Goal: Task Accomplishment & Management: Complete application form

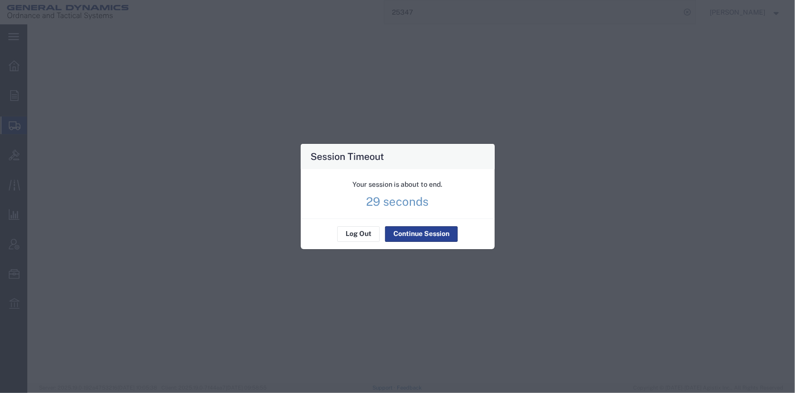
select select
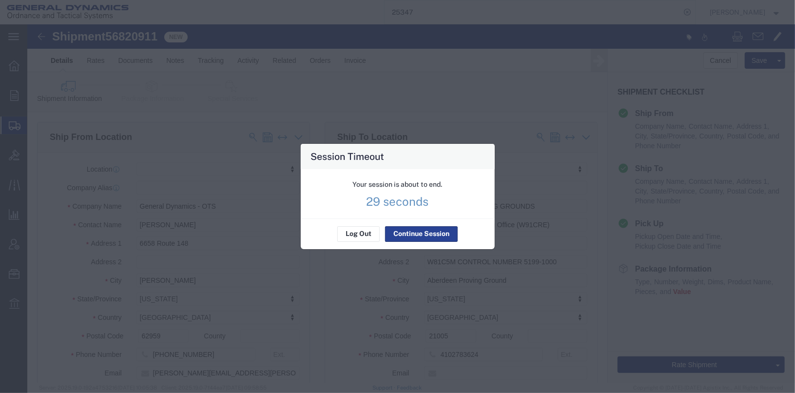
scroll to position [495, 0]
click at [398, 236] on button "Continue Session" at bounding box center [421, 234] width 73 height 16
click at [408, 232] on button "Continue Session" at bounding box center [421, 234] width 73 height 16
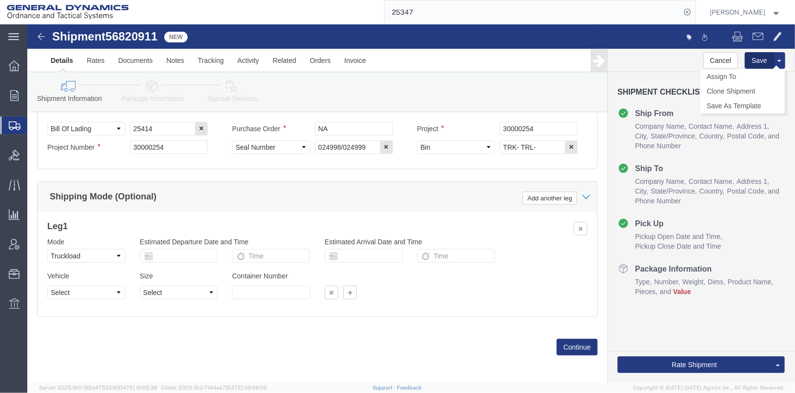
click button "Save"
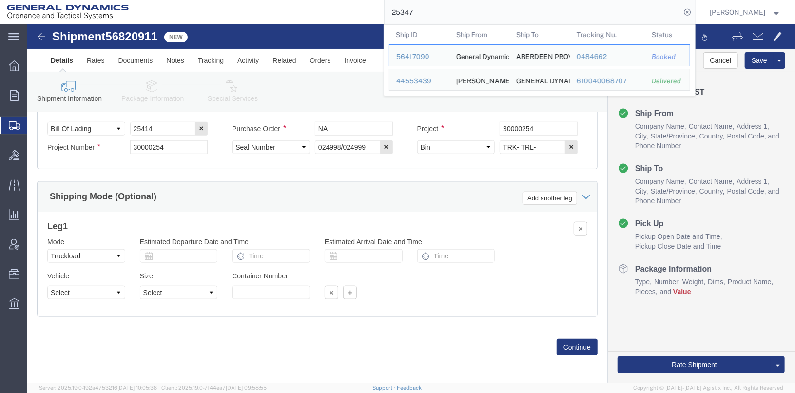
drag, startPoint x: 452, startPoint y: 16, endPoint x: 411, endPoint y: 4, distance: 42.1
click at [413, 5] on input "25347" at bounding box center [532, 11] width 296 height 23
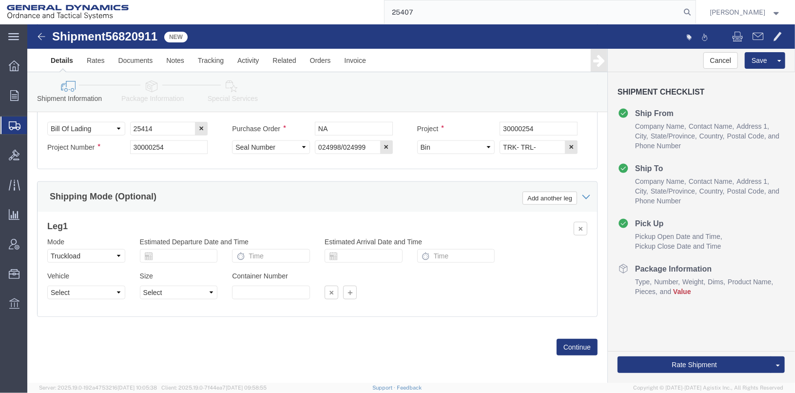
type input "25407"
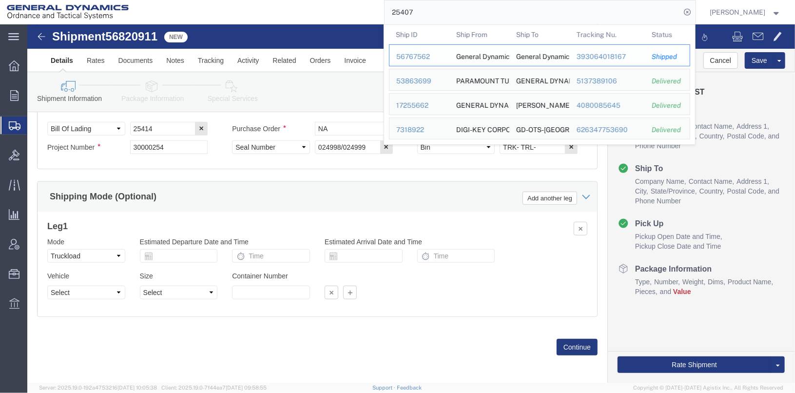
click at [420, 56] on div "56767562" at bounding box center [419, 57] width 46 height 10
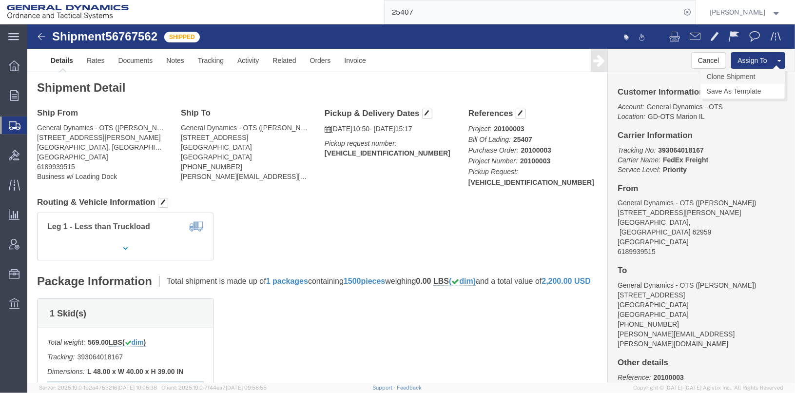
click link "Clone Shipment"
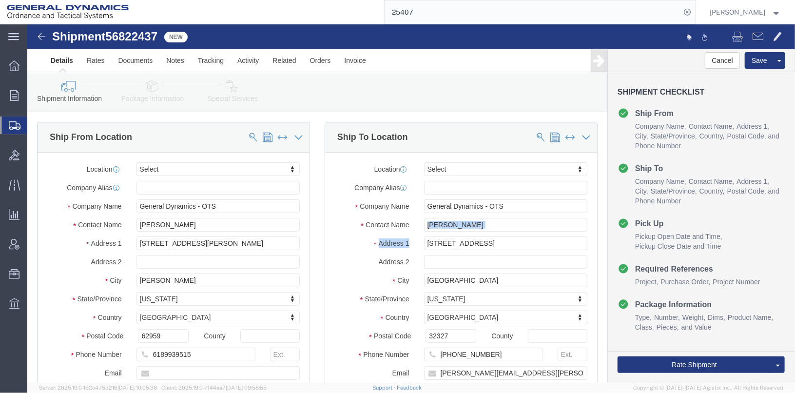
drag, startPoint x: 444, startPoint y: 192, endPoint x: 402, endPoint y: 208, distance: 44.9
click div "Location Select Select My Profile Location GD-OTS [GEOGRAPHIC_DATA] (Commerce) …"
drag, startPoint x: 402, startPoint y: 208, endPoint x: 453, endPoint y: 203, distance: 51.0
click input "[PERSON_NAME]"
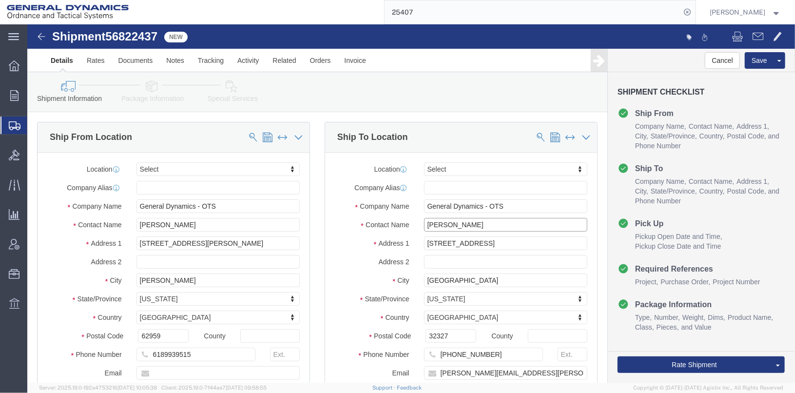
drag, startPoint x: 451, startPoint y: 201, endPoint x: 383, endPoint y: 204, distance: 67.8
click div "Contact Name [PERSON_NAME]"
type input "[PERSON_NAME]"
click label "Address 1"
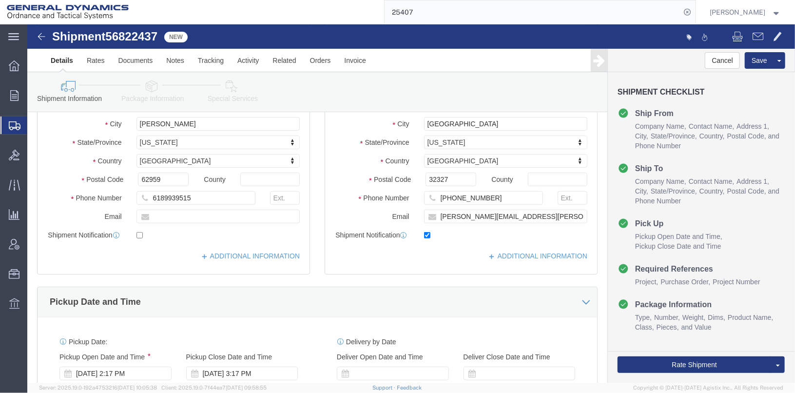
scroll to position [195, 0]
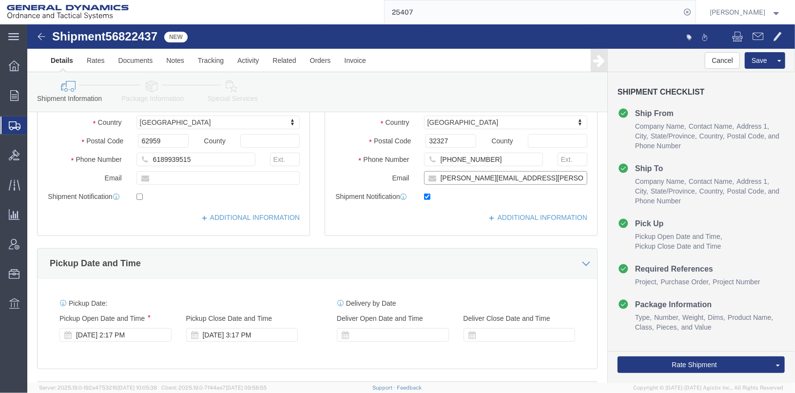
drag, startPoint x: 500, startPoint y: 151, endPoint x: 357, endPoint y: 155, distance: 143.3
click div "Email [PERSON_NAME][EMAIL_ADDRESS][PERSON_NAME][DOMAIN_NAME]"
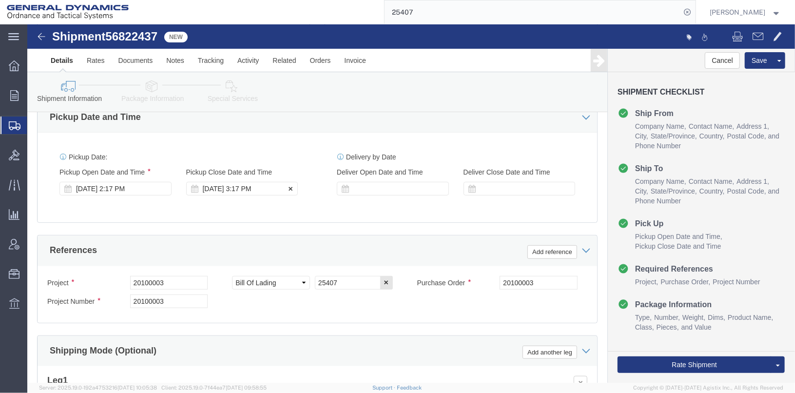
checkbox input "false"
click div "[DATE] 3:17 PM"
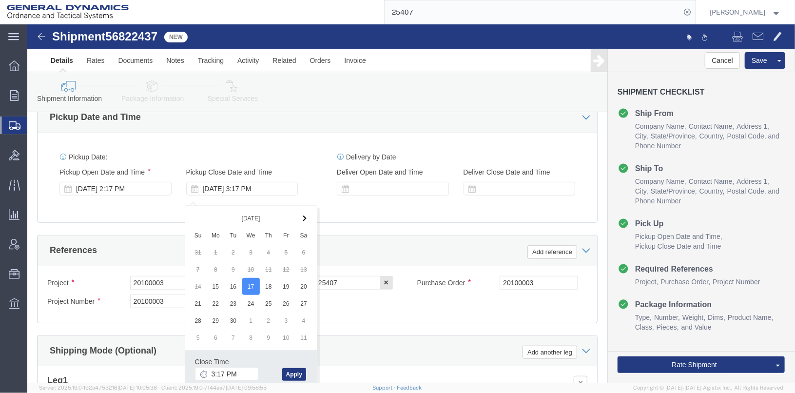
click div "Close Time 3:17 PM [DATE] 3:17 PM - [DATE] 3:17 PM Cancel Apply"
click button "Apply"
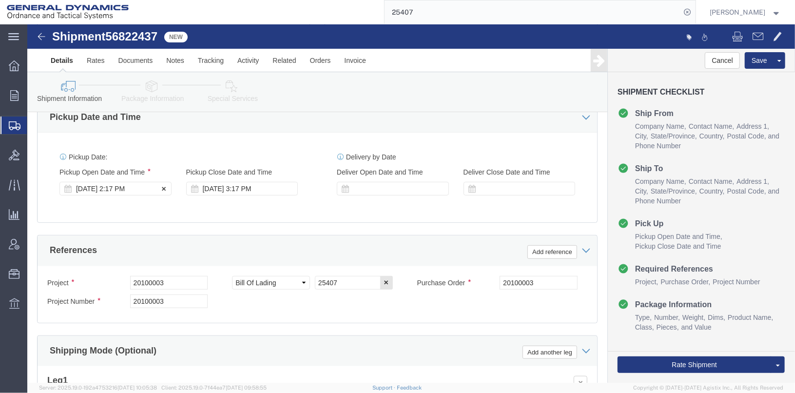
click div "[DATE] 2:17 PM"
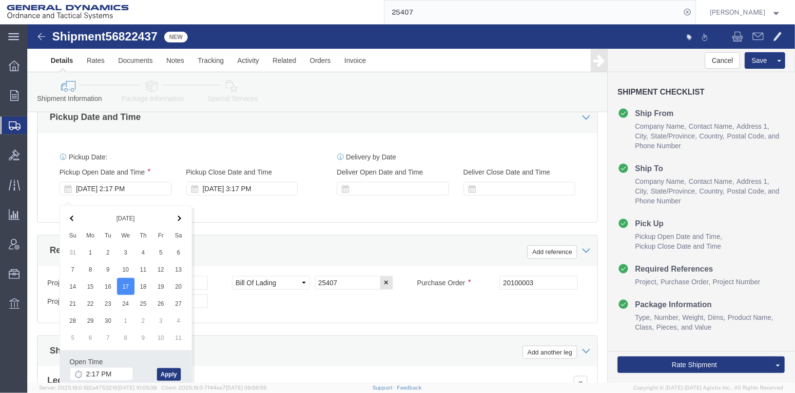
drag, startPoint x: 98, startPoint y: 262, endPoint x: 98, endPoint y: 355, distance: 93.6
click input "2:17 PM"
click input "7:17 PM"
type input "7:17 AM"
click button "Apply"
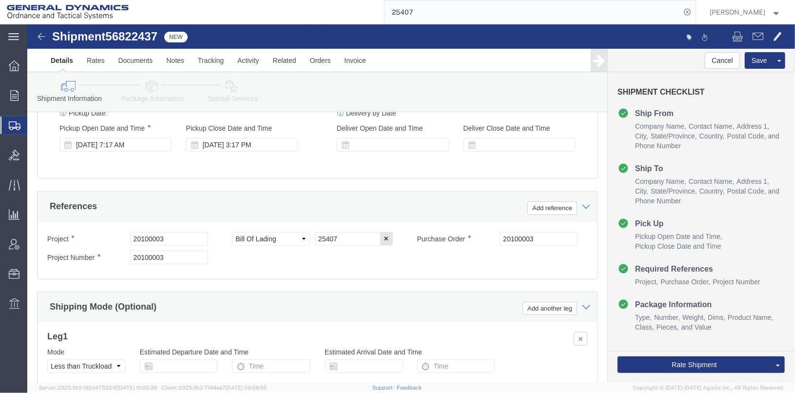
scroll to position [438, 0]
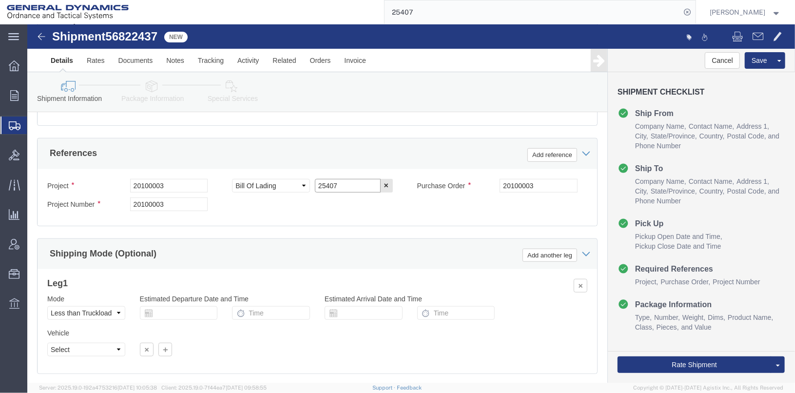
drag, startPoint x: 315, startPoint y: 172, endPoint x: 297, endPoint y: 169, distance: 18.8
click input "25407"
type input "25416"
drag, startPoint x: 147, startPoint y: 171, endPoint x: 90, endPoint y: 169, distance: 57.0
click div "Project 20100003"
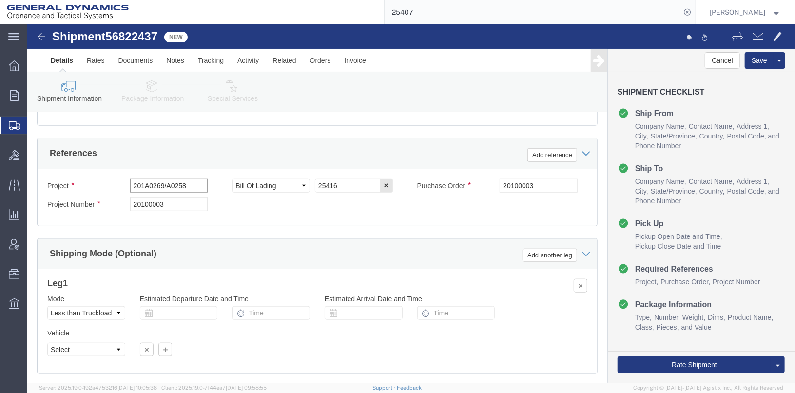
drag, startPoint x: 170, startPoint y: 161, endPoint x: 81, endPoint y: 162, distance: 88.7
click div "Project 201A0269/A0258"
type input "201A0269/A0258"
click input "20100003"
type input "2"
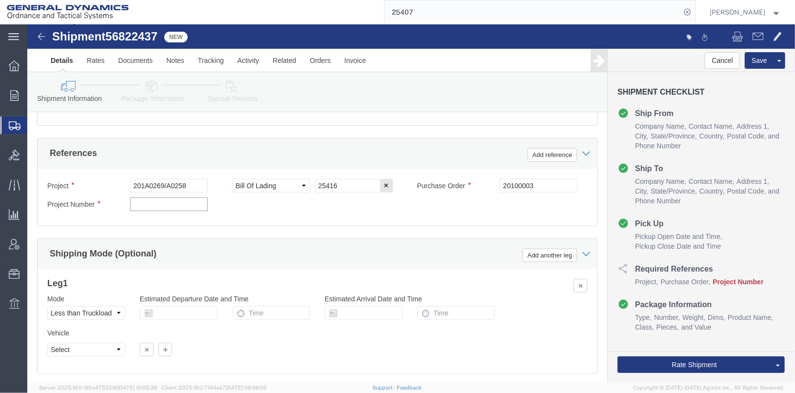
paste input "201A0269/A0258"
type input "201A0269/A0258"
drag, startPoint x: 504, startPoint y: 168, endPoint x: 465, endPoint y: 169, distance: 39.5
click div "Purchase Order 20100003"
paste input "201A0269/A0258"
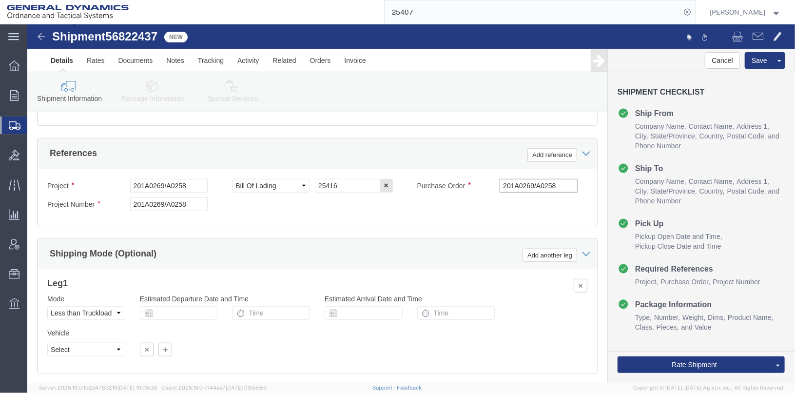
type input "201A0269/A0258"
click input "25416"
type input "25416"
click div "Shipping Mode (Optional) Add another leg"
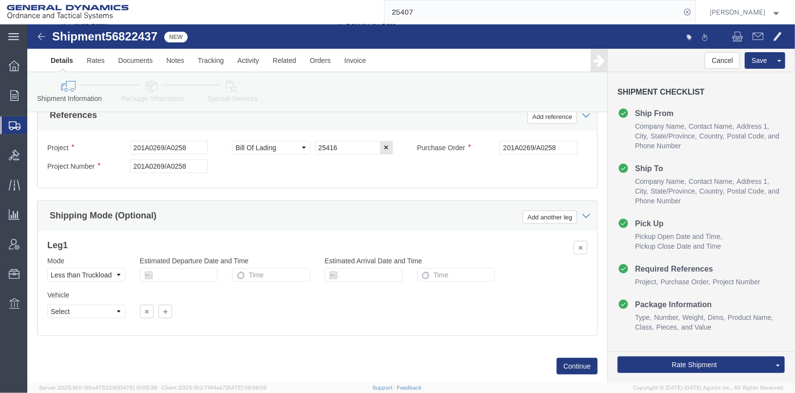
scroll to position [503, 0]
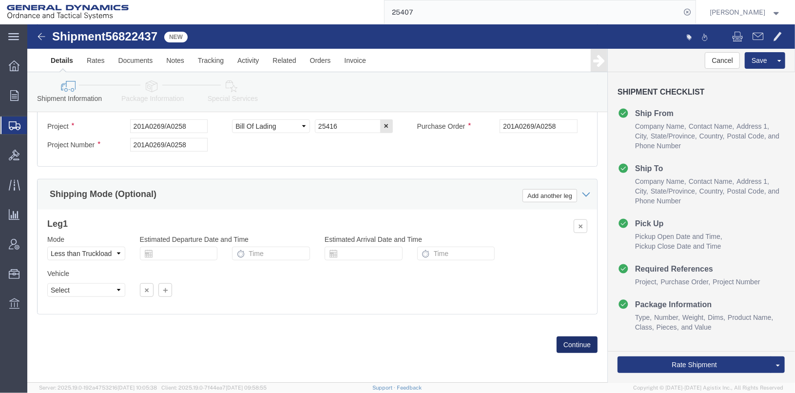
click button "Continue"
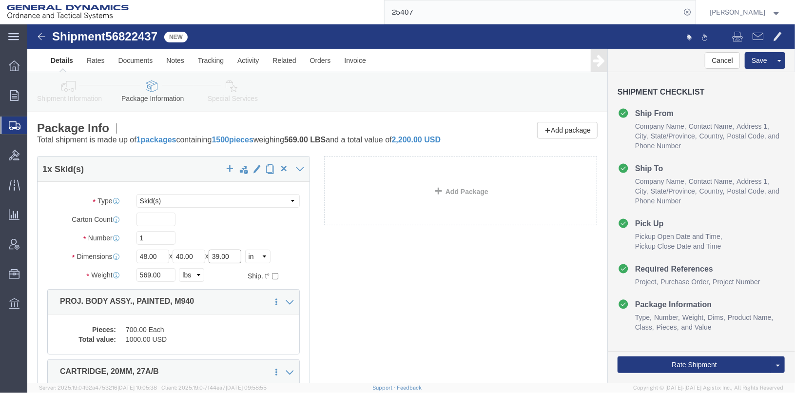
click input "39.00"
type input "36.00"
click input "569.00"
type input "5"
type input "710"
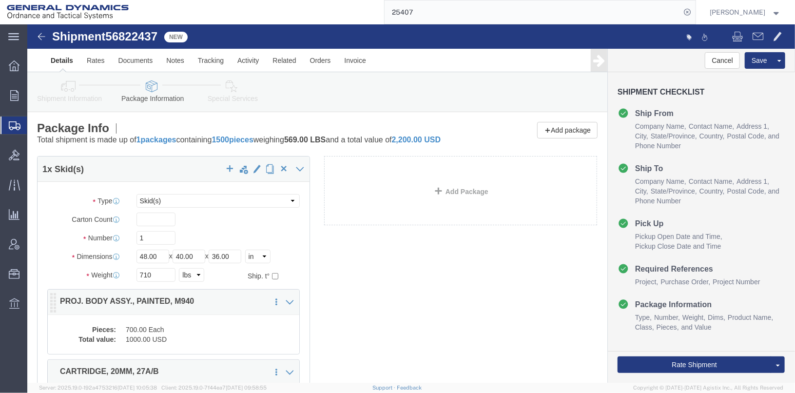
click dd "700.00 Each"
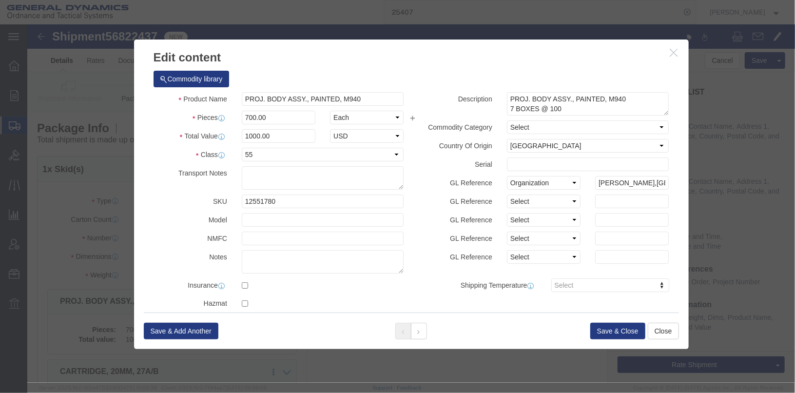
click icon "button"
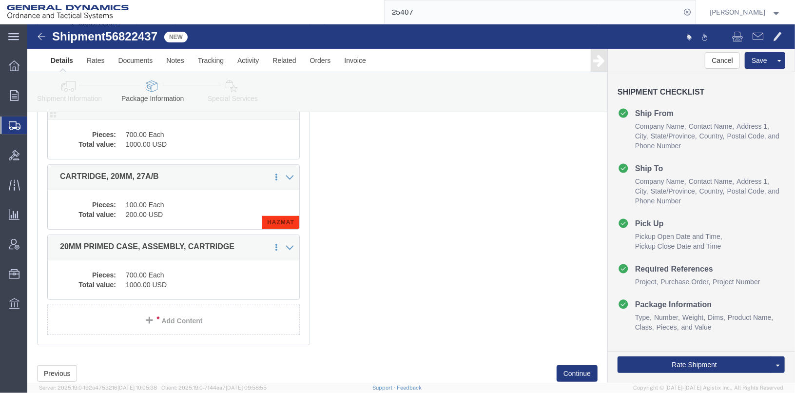
scroll to position [233, 0]
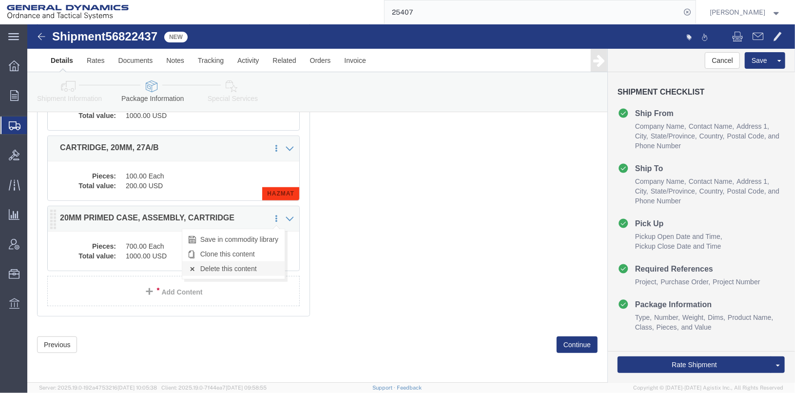
click link "Delete this content"
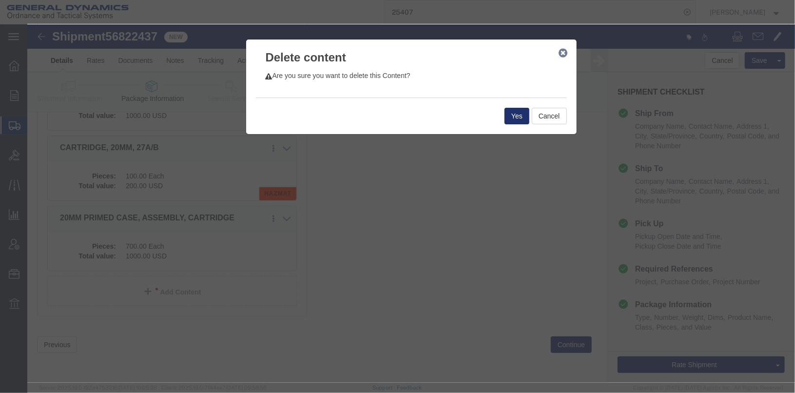
click button "Yes"
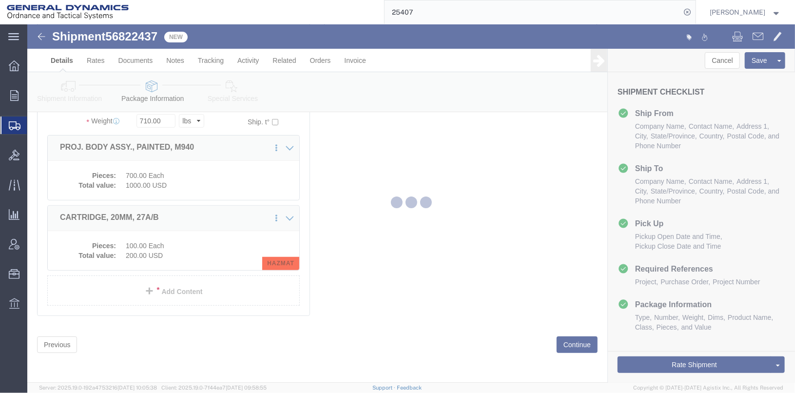
scroll to position [107, 0]
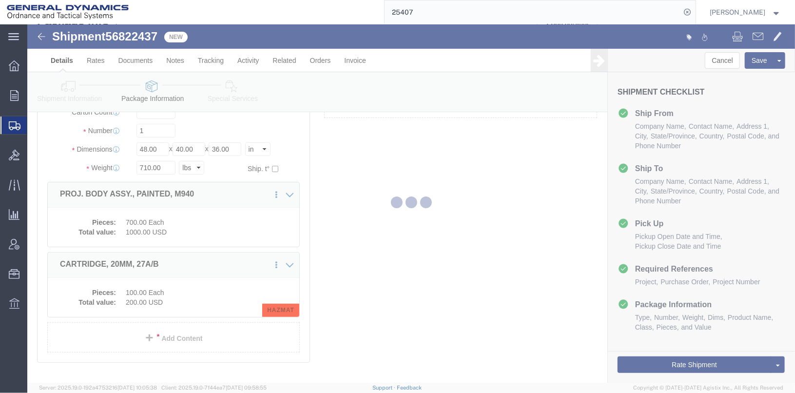
select select "SKID"
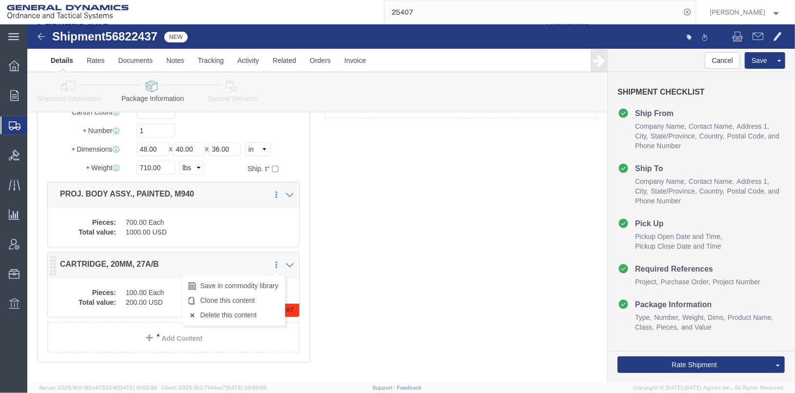
click link
click icon
click link "Delete this content"
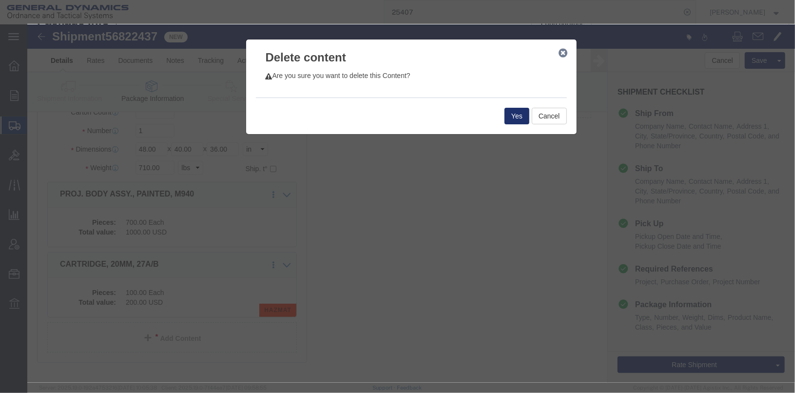
click button "Yes"
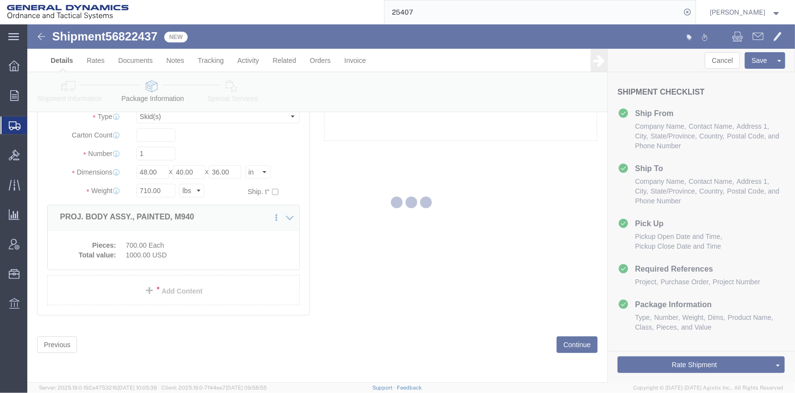
scroll to position [38, 0]
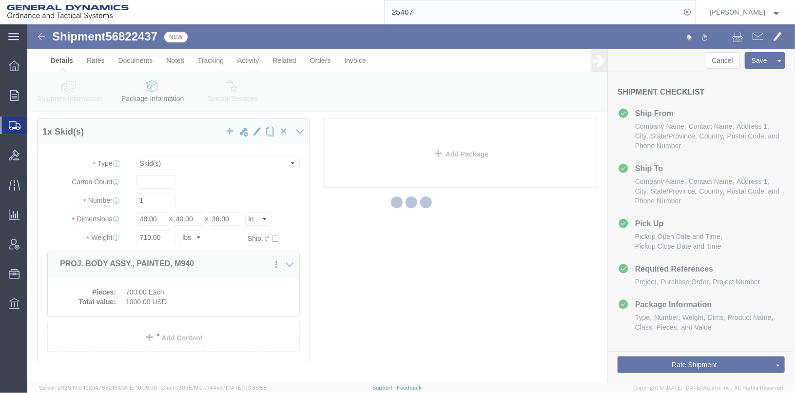
select select "SKID"
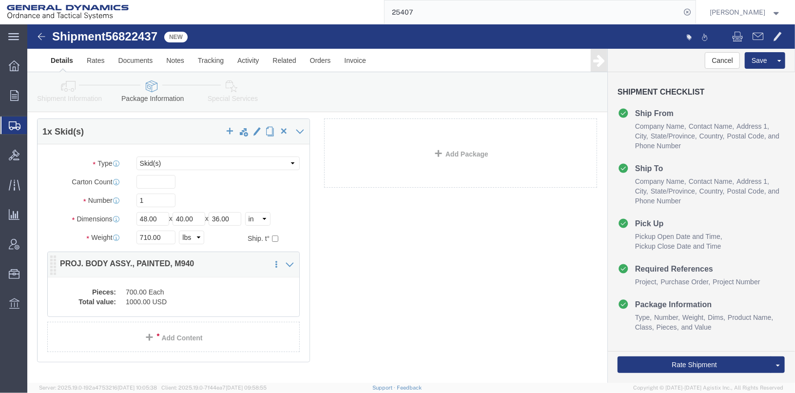
click dd "700.00 Each"
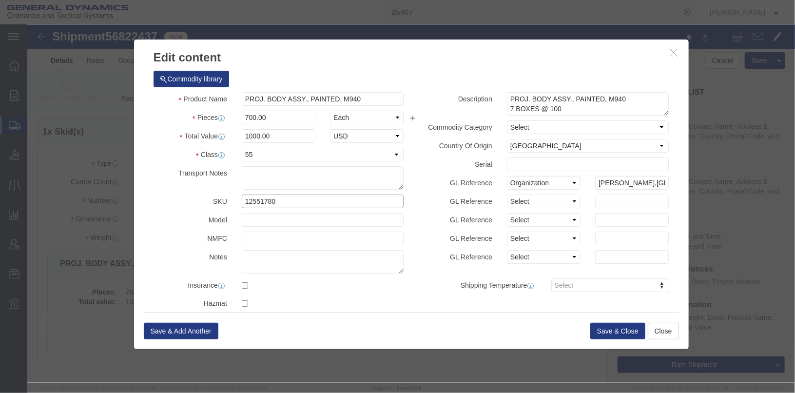
drag, startPoint x: 262, startPoint y: 172, endPoint x: 200, endPoint y: 175, distance: 62.0
click div "SKU 12551780"
click input "110075781"
type input "11075781"
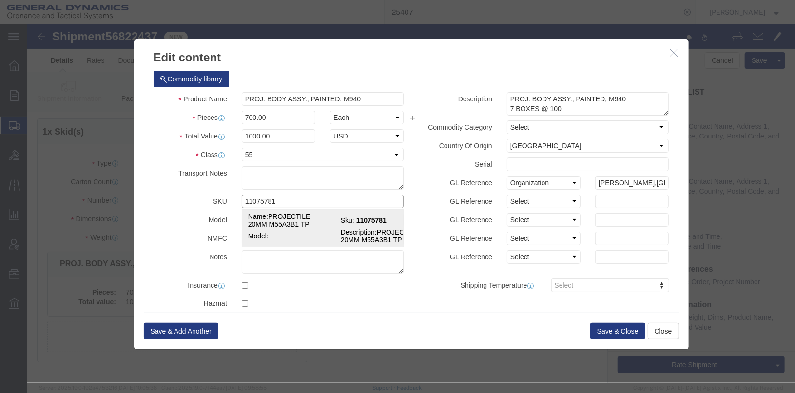
click td "Name: PROJECTILE 20MM M55A3B1 TP"
checkbox input "true"
select select "USD"
select select
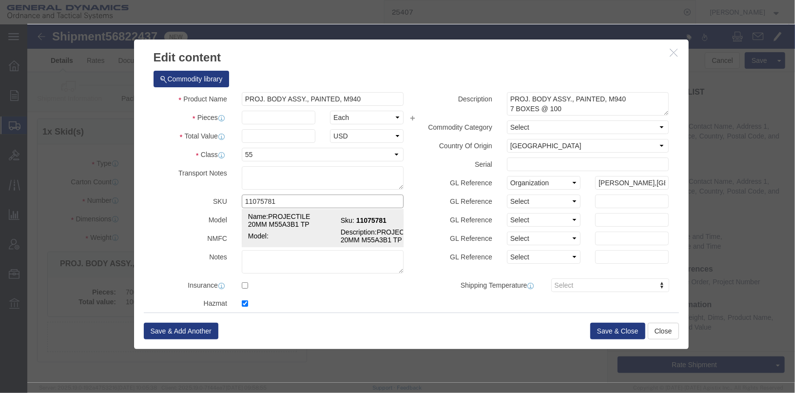
type input "PROJECTILE 20MM M55A3B1 TP"
type input "11075781"
type textarea "PROJECTILE 20MM M55A3B1 TP"
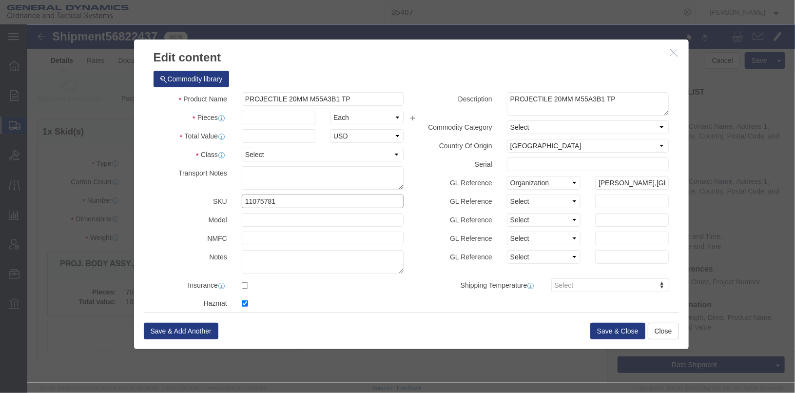
type input "11075781"
click input "text"
type input "935"
click input "text"
type input "100"
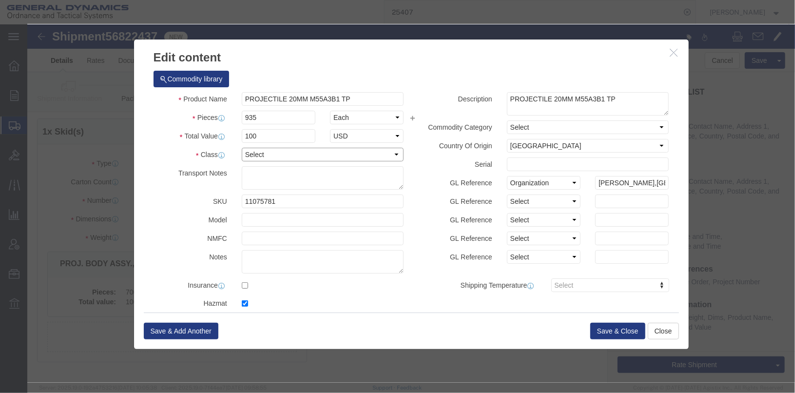
click select "Select 50 55 60 65 70 85 92.5 100 125 175 250 300 400"
select select "55"
click select "Select 50 55 60 65 70 85 92.5 100 125 175 250 300 400"
click textarea "PROJ. BODY ASSY., PAINTED, M940 7 BOXES @ 100"
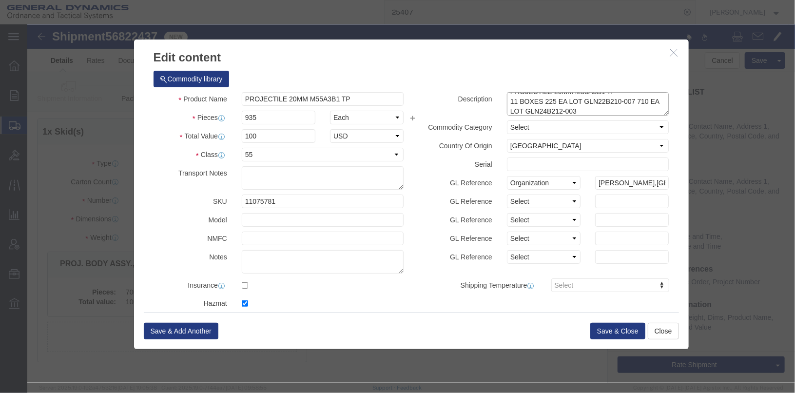
click textarea "PROJ. BODY ASSY., PAINTED, M940 7 BOXES @ 100"
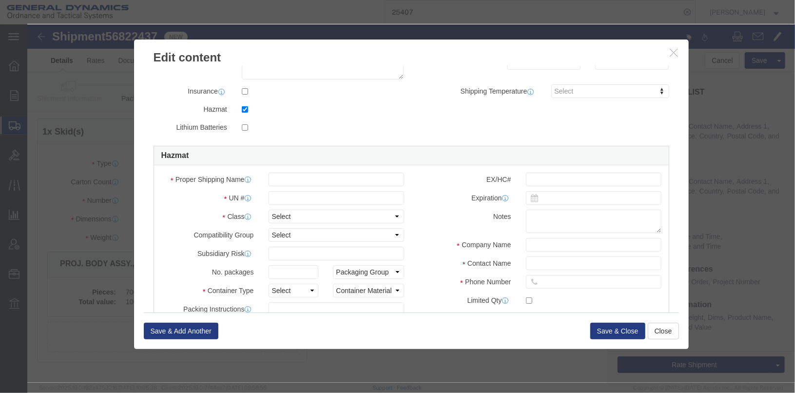
scroll to position [195, 0]
type textarea "PROJECTILE 20MM M55A3B1 TP 11 BOXES 225 EA LOT GLN22B210-007 / 710 EA LOT GLN24…"
click input "checkbox"
checkbox input "false"
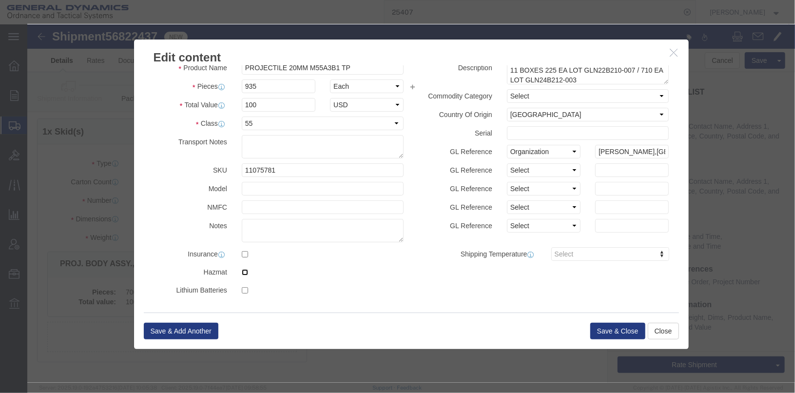
scroll to position [0, 0]
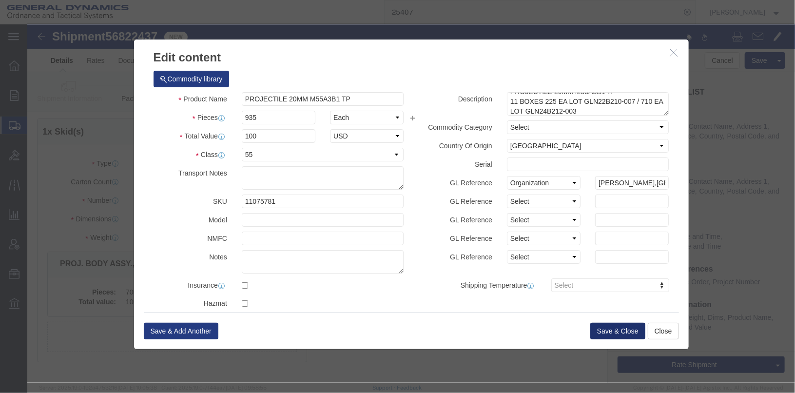
click button "Save & Close"
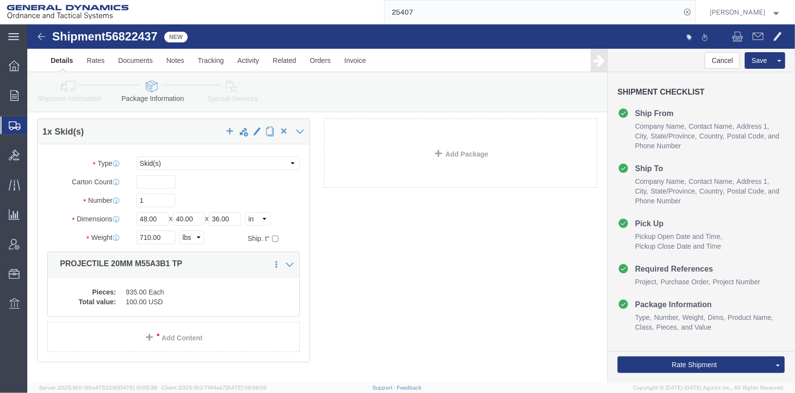
click link "Special Services"
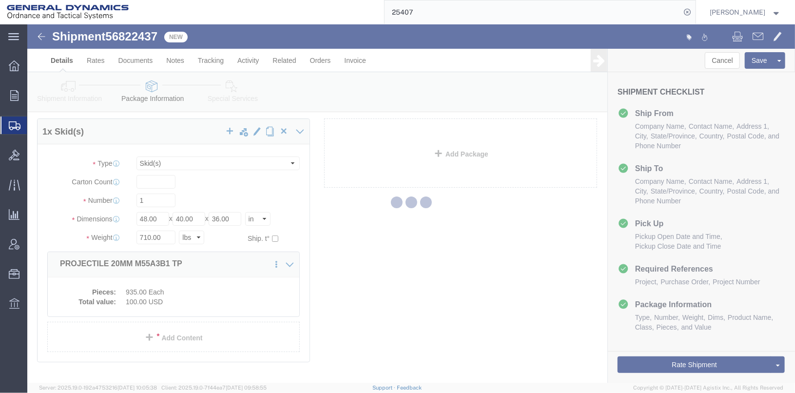
select select
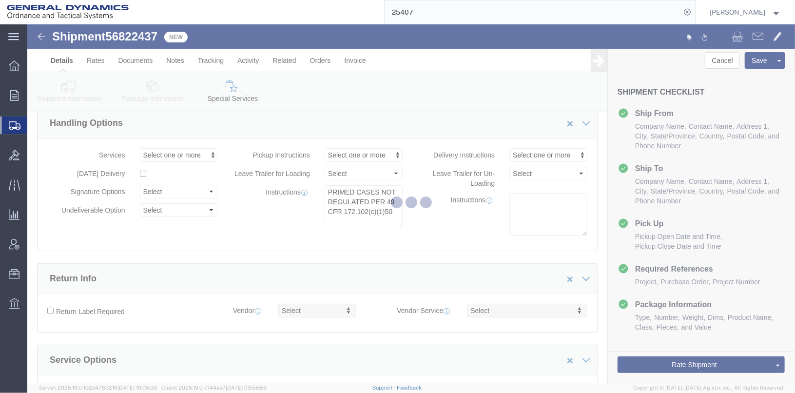
select select "DEPARTMENT"
select select "1763975"
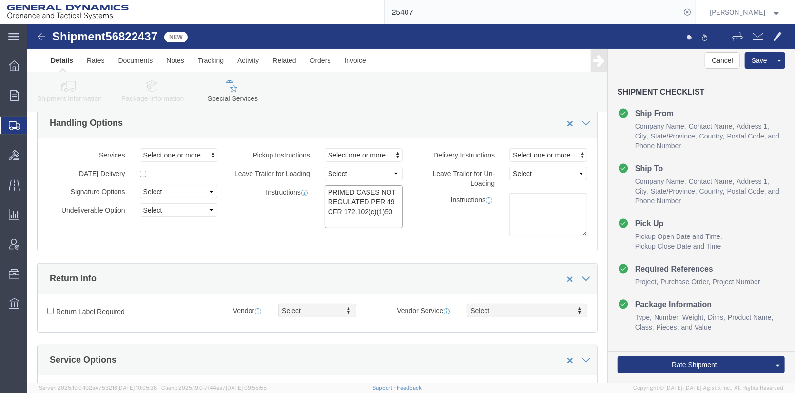
drag, startPoint x: 365, startPoint y: 187, endPoint x: 289, endPoint y: 168, distance: 78.0
click div "PRIMED CASES NOT REGULATED PER 49 CFR 172.102(c)(1)50"
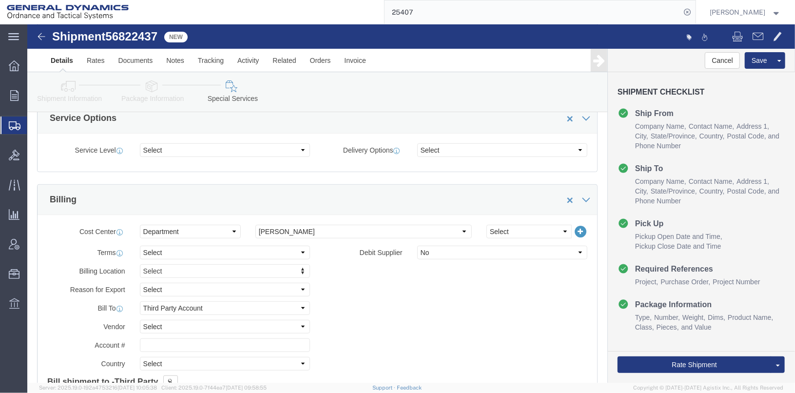
scroll to position [281, 0]
click select "Select [GEOGRAPHIC_DATA] [GEOGRAPHIC_DATA] [GEOGRAPHIC_DATA] [GEOGRAPHIC_DATA] …"
click select "Select Recipient Account Sender/Shipper Third Party Account"
select select "SHIP"
click select "Select Recipient Account Sender/Shipper Third Party Account"
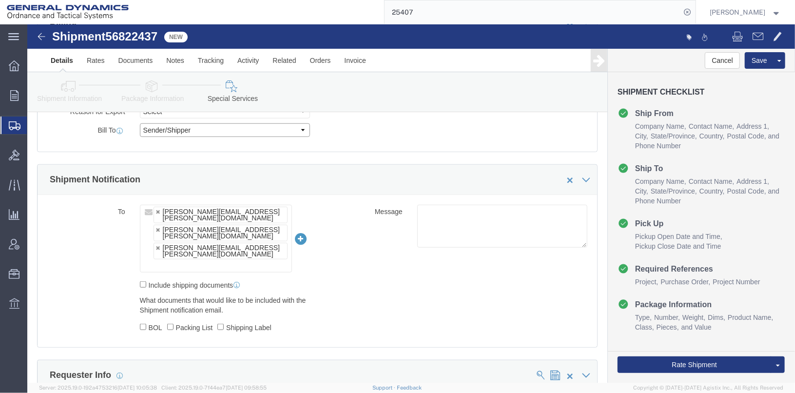
scroll to position [476, 0]
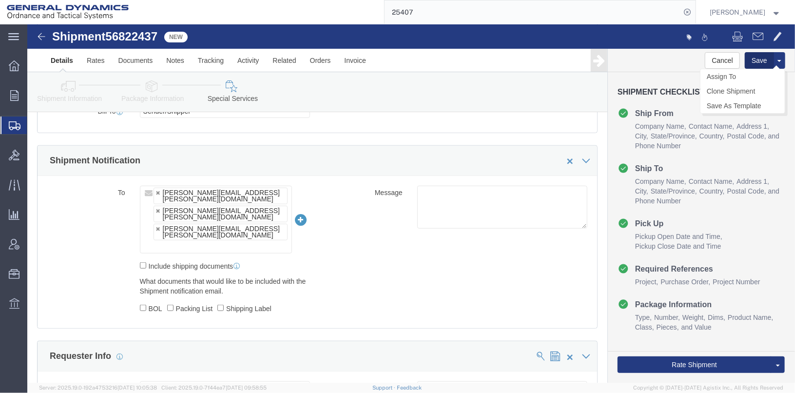
click button "Save"
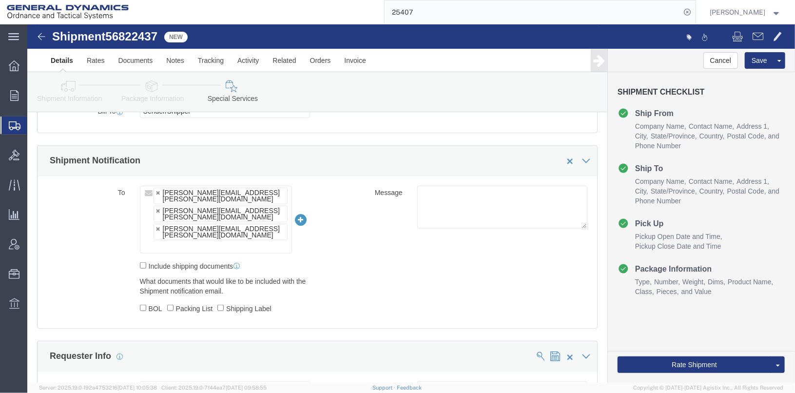
click icon
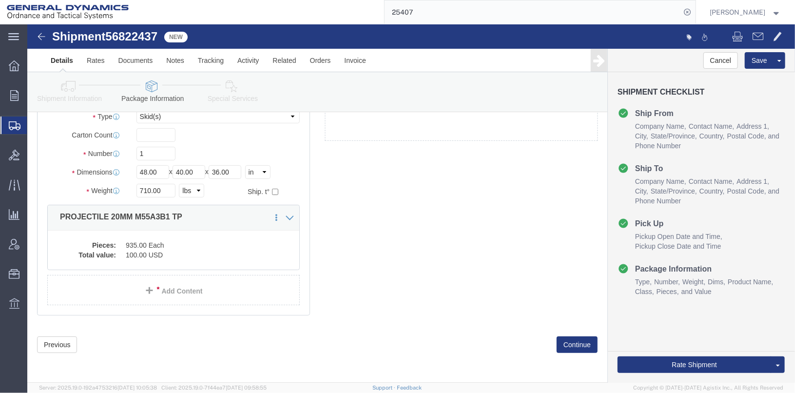
scroll to position [84, 0]
drag, startPoint x: 141, startPoint y: 163, endPoint x: 89, endPoint y: 164, distance: 51.7
click div "Weight Total weight of packages in pounds or kilograms 710.00 Select kgs lbs Sh…"
type input "230"
click div "1 x Skid(s) Package Type Select Bale(s) Basket(s) Bolt(s) Bottle(s) Buckets Bul…"
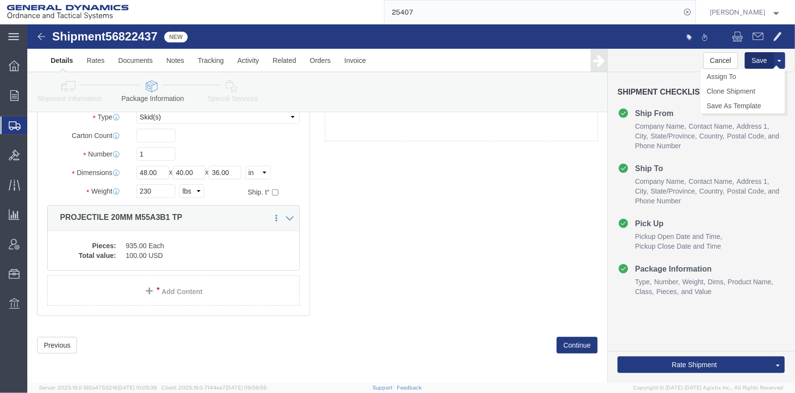
click button "Save"
click icon
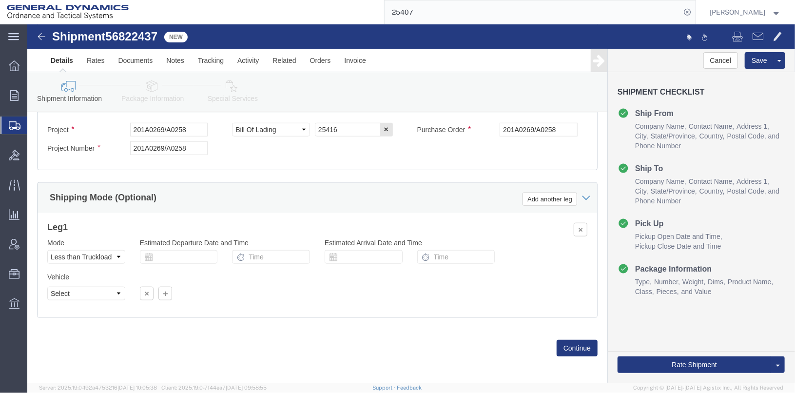
scroll to position [503, 0]
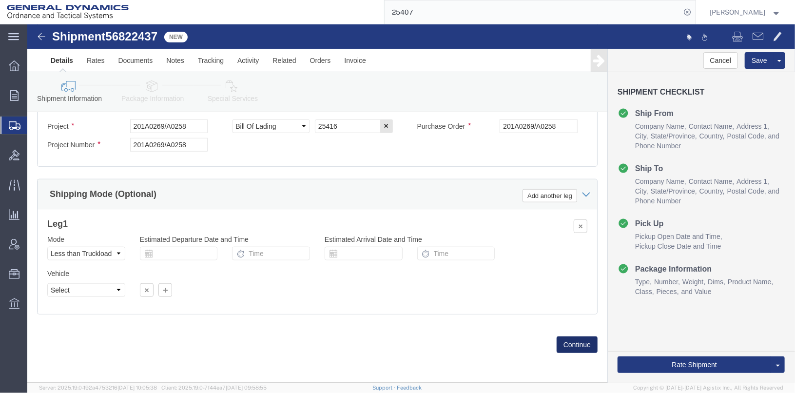
click button "Continue"
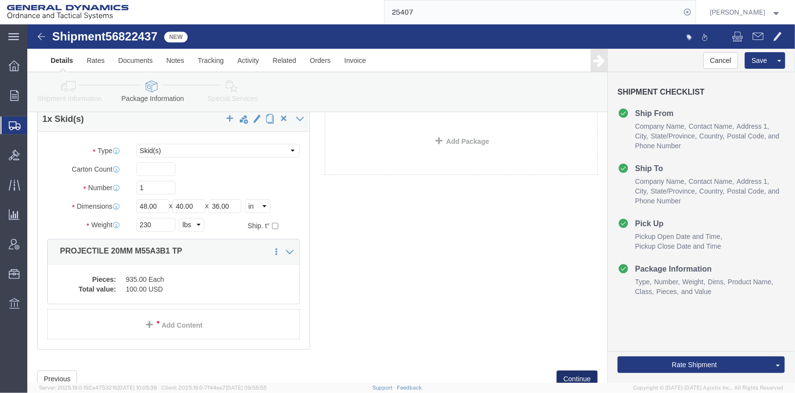
scroll to position [84, 0]
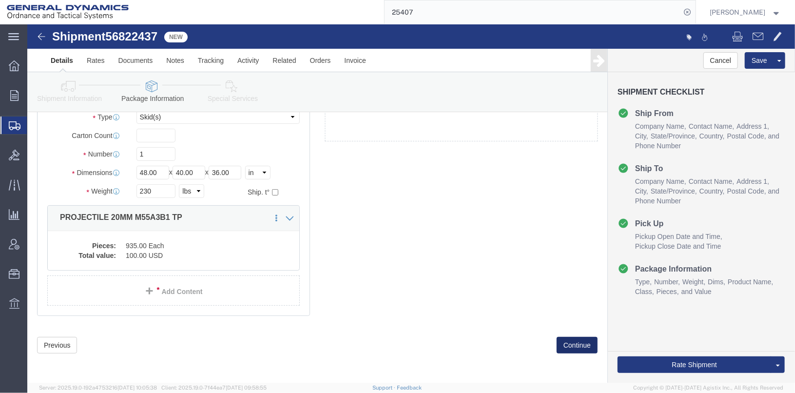
click button "Continue"
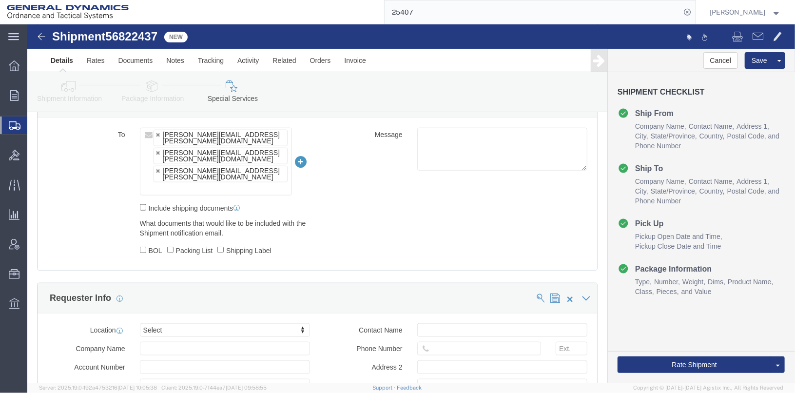
scroll to position [536, 0]
click button "Save"
